Goal: Task Accomplishment & Management: Manage account settings

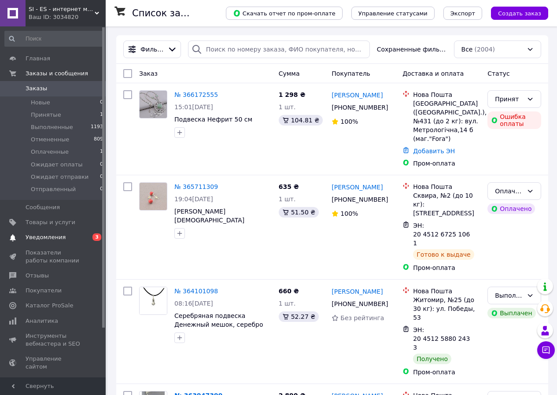
click at [37, 238] on span "Уведомления" at bounding box center [46, 237] width 40 height 8
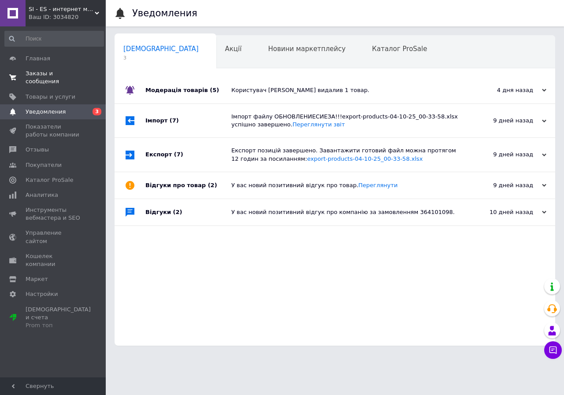
click at [29, 72] on span "Заказы и сообщения" at bounding box center [54, 78] width 56 height 16
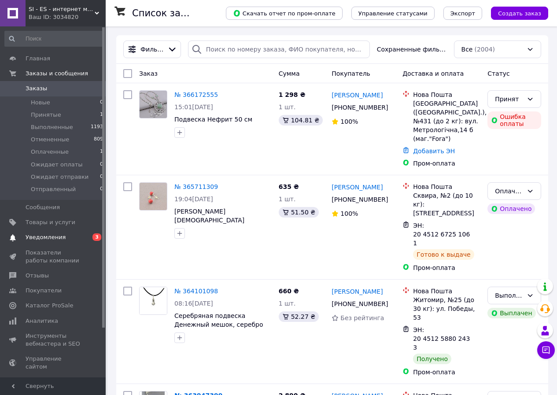
click at [52, 238] on span "Уведомления" at bounding box center [46, 237] width 40 height 8
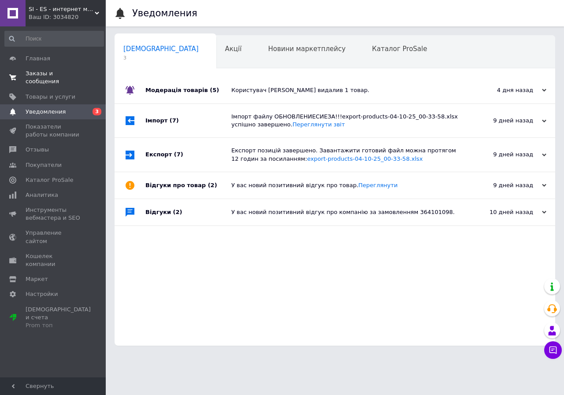
click at [34, 75] on span "Заказы и сообщения" at bounding box center [54, 78] width 56 height 16
